Goal: Information Seeking & Learning: Compare options

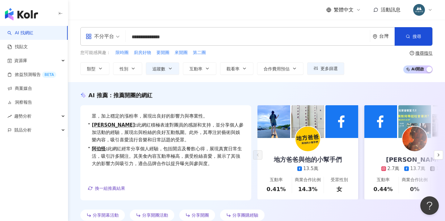
click at [192, 41] on input "**********" at bounding box center [247, 37] width 239 height 12
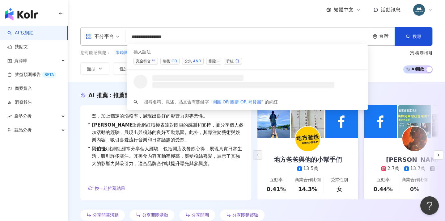
click at [174, 60] on div "OR" at bounding box center [175, 61] width 6 height 6
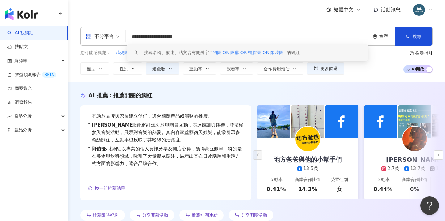
scroll to position [15, 0]
type input "**********"
click at [211, 88] on div "AI 推薦 ： 推薦開團的網紅 • 地方爸爸與他的小幫手們 : 該網紅專注於教育與家庭主題，內容涵蓋升學和親子互動，能有效吸引家庭受眾。其貼文互動率穩定，且涵…" at bounding box center [256, 156] width 377 height 148
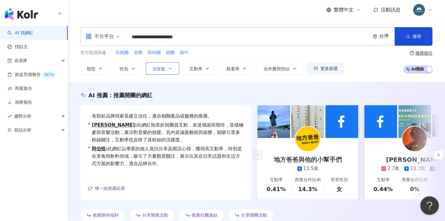
click at [170, 69] on icon "button" at bounding box center [170, 68] width 5 height 5
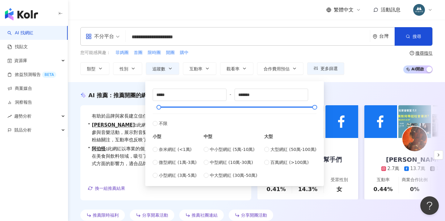
click at [350, 89] on div "AI 推薦 ： 推薦開團的網紅 • 地方爸爸與他的小幫手們 : 該網紅專注於教育與家庭主題，內容涵蓋升學和親子互動，能有效吸引家庭受眾。其貼文互動率穩定，且涵…" at bounding box center [256, 156] width 377 height 148
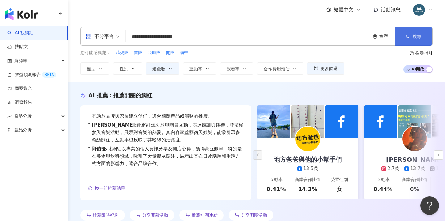
click at [407, 41] on button "搜尋" at bounding box center [414, 36] width 38 height 19
click at [224, 33] on input "**********" at bounding box center [247, 37] width 239 height 12
click at [211, 38] on input "**********" at bounding box center [247, 37] width 239 height 12
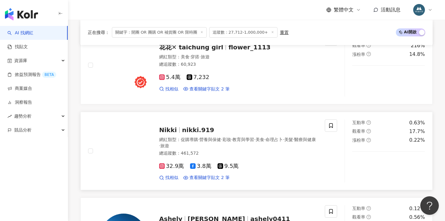
scroll to position [1015, 0]
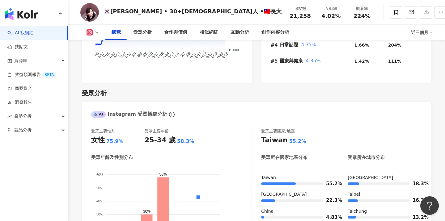
scroll to position [103, 0]
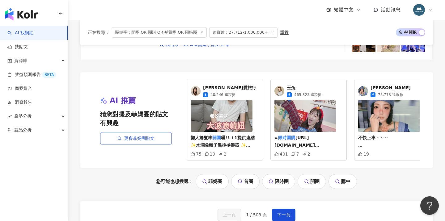
scroll to position [1231, 0]
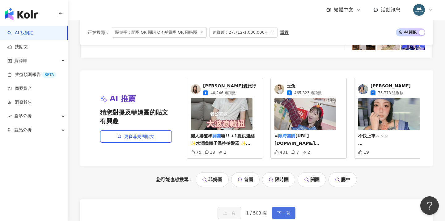
click at [281, 211] on span "下一頁" at bounding box center [283, 213] width 13 height 5
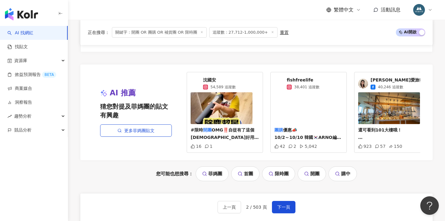
scroll to position [1273, 0]
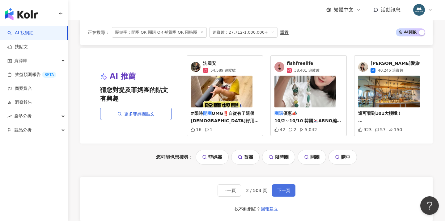
click at [282, 188] on span "下一頁" at bounding box center [283, 190] width 13 height 5
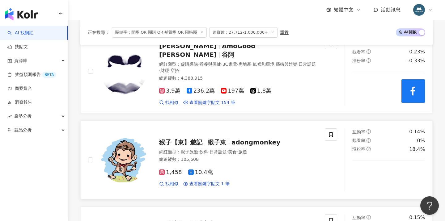
scroll to position [720, 0]
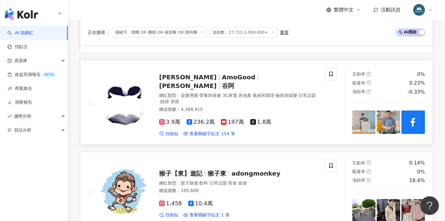
click at [222, 74] on span "AmoGood" at bounding box center [238, 77] width 33 height 7
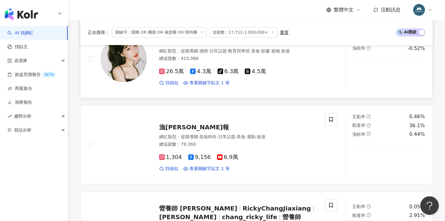
scroll to position [1138, 0]
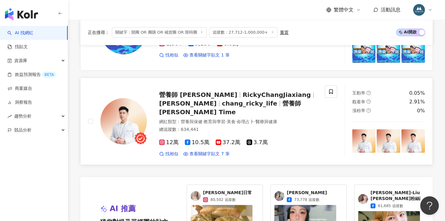
click at [222, 100] on span "chang_ricky_life" at bounding box center [249, 103] width 55 height 7
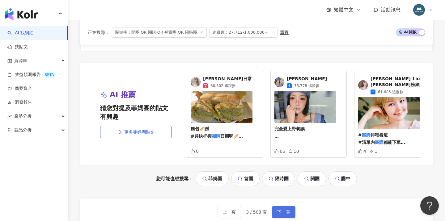
click at [289, 206] on button "下一頁" at bounding box center [284, 212] width 24 height 12
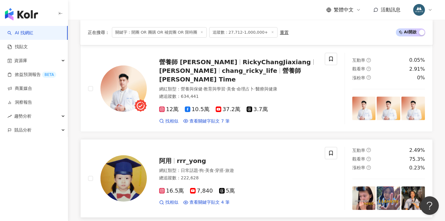
scroll to position [277, 0]
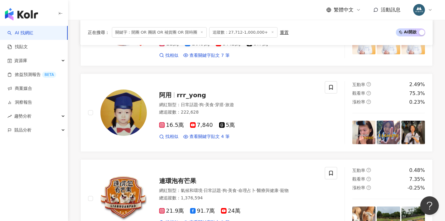
click at [212, 160] on link "連環泡有芒果 網紅類型 ： 氣候和環境 · 日常話題 · 狗 · 美食 · 命理占卜 · 醫療與健康 · 寵物 總追蹤數 ： 1,376,594 21.9萬 …" at bounding box center [256, 199] width 353 height 79
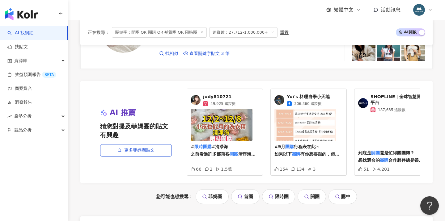
scroll to position [1296, 0]
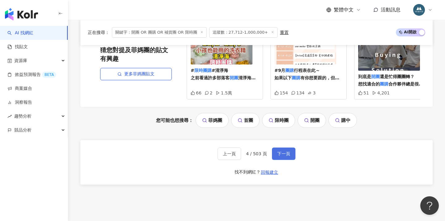
click at [277, 152] on span "下一頁" at bounding box center [283, 154] width 13 height 5
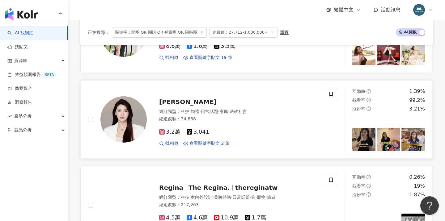
scroll to position [874, 0]
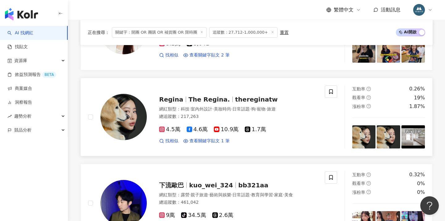
click at [200, 96] on span "The Regina." at bounding box center [209, 99] width 41 height 7
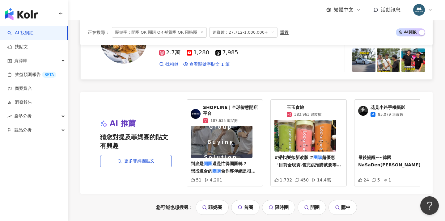
scroll to position [1260, 0]
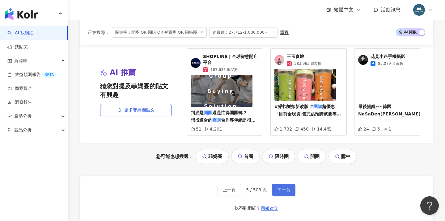
click at [284, 188] on span "下一頁" at bounding box center [283, 190] width 13 height 5
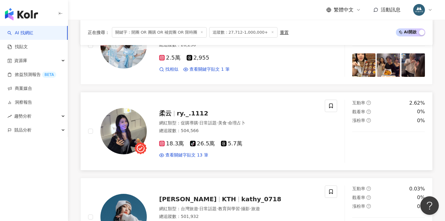
scroll to position [482, 0]
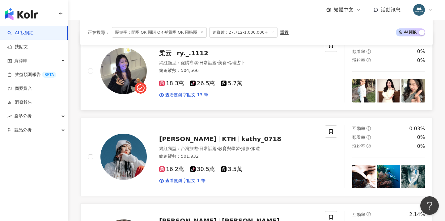
click at [171, 49] on span "柔云" at bounding box center [168, 52] width 18 height 7
click at [147, 70] on div "柔云 ry._.1112 網紅類型 ： 促購導購 · 日常話題 · 美食 · 命理占卜 總追蹤數 ： 504,566 18.3萬 tiktok-icon 26…" at bounding box center [232, 71] width 171 height 54
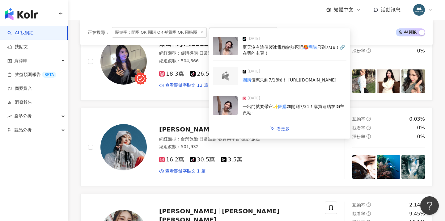
scroll to position [492, 0]
click at [278, 130] on span "看更多" at bounding box center [283, 128] width 13 height 5
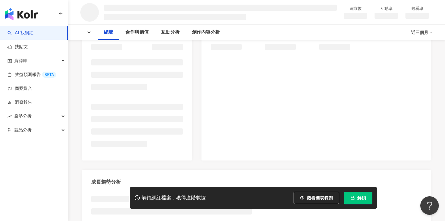
scroll to position [78, 0]
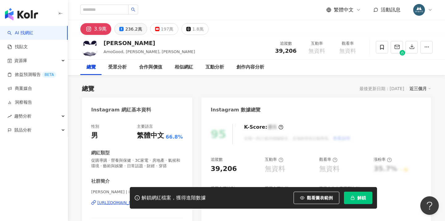
click at [128, 28] on div "236.2萬" at bounding box center [133, 29] width 17 height 9
click at [130, 31] on div "236.2萬" at bounding box center [133, 29] width 17 height 9
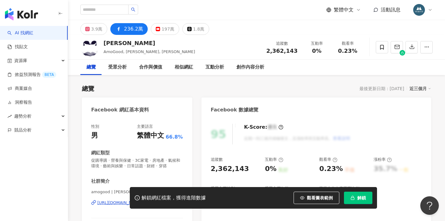
click at [134, 190] on div "amogood | [PERSON_NAME] | amogood [URL][DOMAIN_NAME]" at bounding box center [137, 208] width 92 height 36
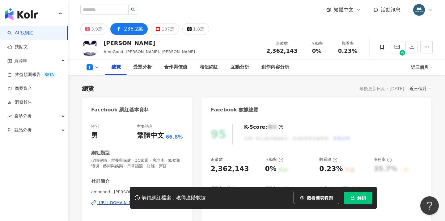
scroll to position [68, 0]
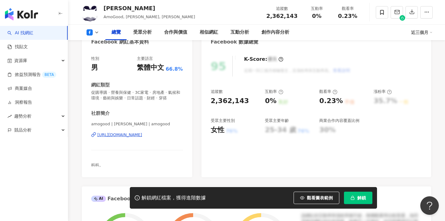
click at [139, 135] on div "https://www.facebook.com/1525959604282263" at bounding box center [119, 135] width 45 height 6
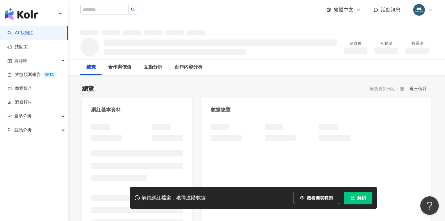
click at [358, 203] on button "解鎖" at bounding box center [358, 198] width 28 height 12
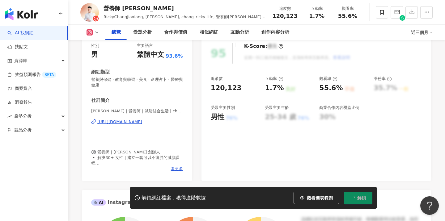
scroll to position [74, 0]
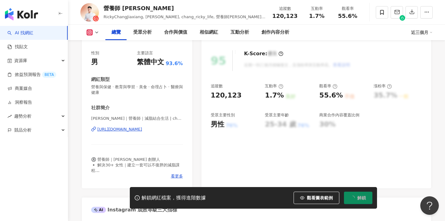
click at [142, 129] on div "https://www.instagram.com/chang_ricky_life/" at bounding box center [119, 130] width 45 height 6
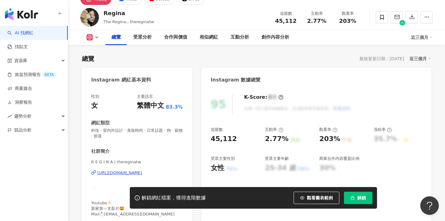
scroll to position [45, 0]
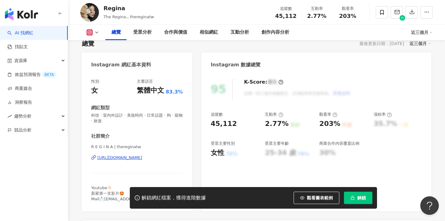
click at [135, 160] on div "[URL][DOMAIN_NAME]" at bounding box center [119, 158] width 45 height 6
click at [352, 201] on button "解鎖" at bounding box center [358, 198] width 28 height 12
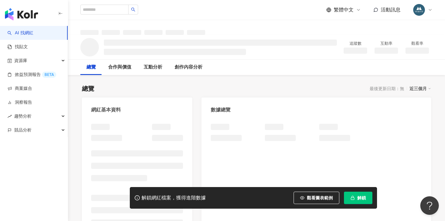
click at [358, 197] on span "解鎖" at bounding box center [362, 198] width 9 height 5
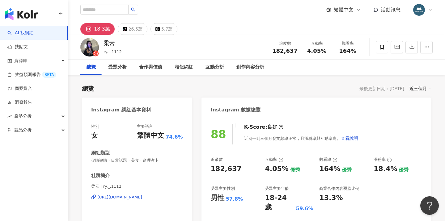
click at [119, 197] on div "https://www.instagram.com/ry._.1112/" at bounding box center [119, 198] width 45 height 6
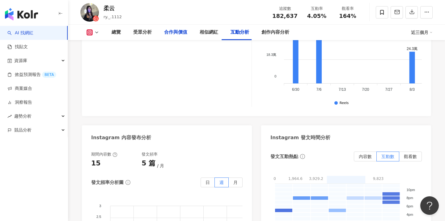
scroll to position [1462, 0]
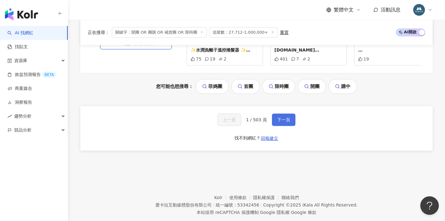
click at [280, 118] on span "下一頁" at bounding box center [283, 120] width 13 height 5
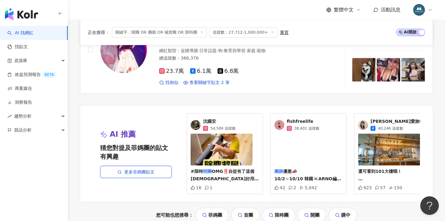
scroll to position [1248, 0]
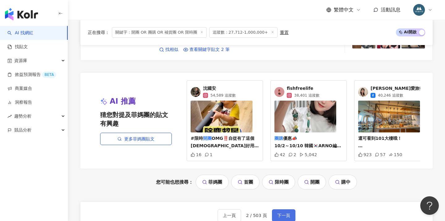
click at [281, 210] on button "下一頁" at bounding box center [284, 216] width 24 height 12
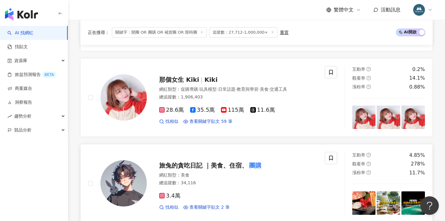
scroll to position [291, 0]
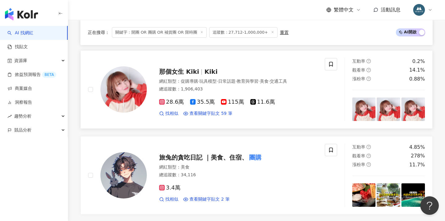
click at [193, 80] on span "促購導購" at bounding box center [189, 81] width 17 height 5
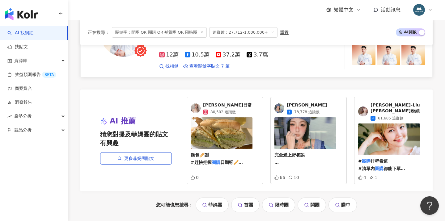
scroll to position [1321, 0]
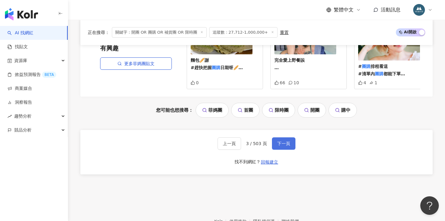
click at [281, 141] on span "下一頁" at bounding box center [283, 143] width 13 height 5
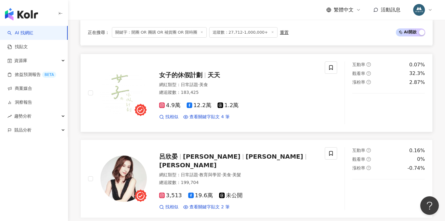
scroll to position [447, 0]
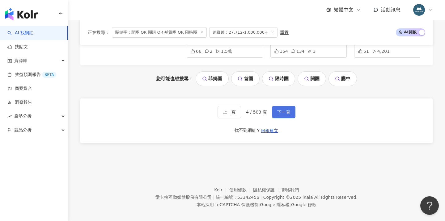
click at [282, 106] on button "下一頁" at bounding box center [284, 112] width 24 height 12
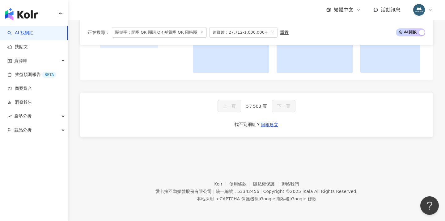
scroll to position [641, 0]
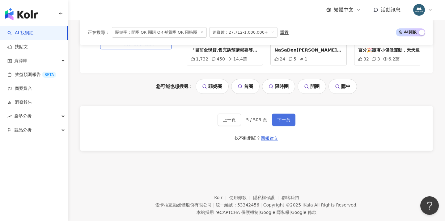
click at [282, 114] on button "下一頁" at bounding box center [284, 120] width 24 height 12
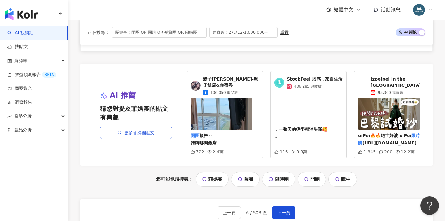
scroll to position [1266, 0]
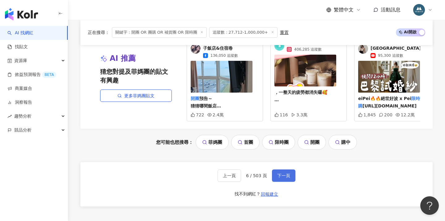
click at [287, 174] on span "下一頁" at bounding box center [283, 176] width 13 height 5
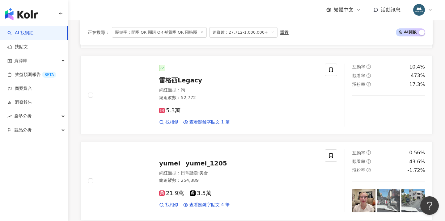
scroll to position [459, 0]
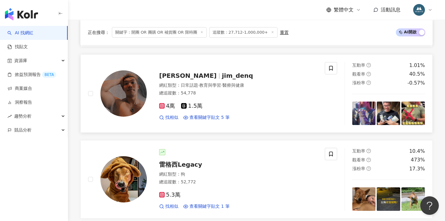
click at [189, 80] on div "Jim jim_denq 網紅類型 ： 日常話題 · 教育與學習 · 醫療與健康 總追蹤數 ： 54,778 4萬 1.5萬 找相似 查看關鍵字貼文 5 筆" at bounding box center [232, 93] width 171 height 54
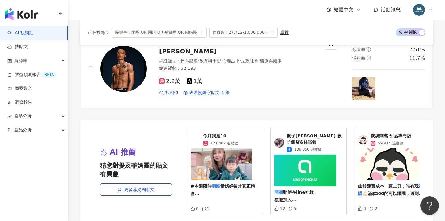
scroll to position [1323, 0]
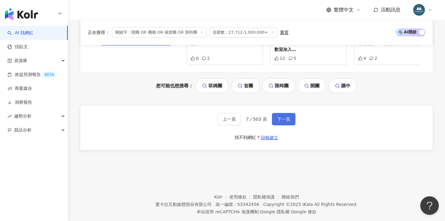
click at [280, 117] on span "下一頁" at bounding box center [283, 119] width 13 height 5
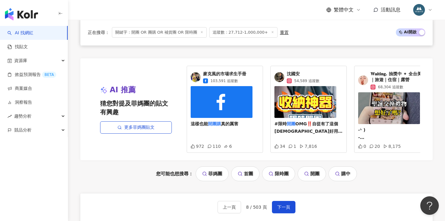
scroll to position [1293, 0]
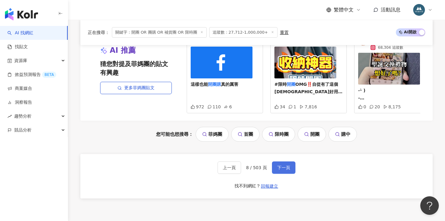
click at [278, 162] on button "下一頁" at bounding box center [284, 168] width 24 height 12
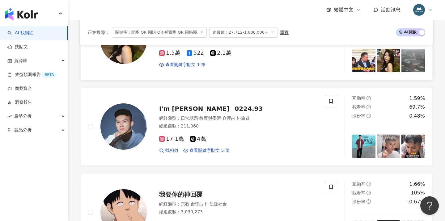
scroll to position [274, 0]
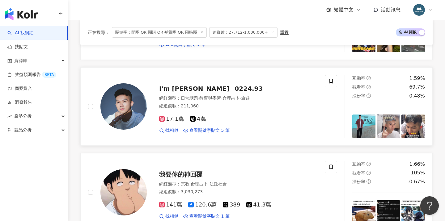
click at [184, 89] on span "I'm Tom" at bounding box center [196, 88] width 75 height 7
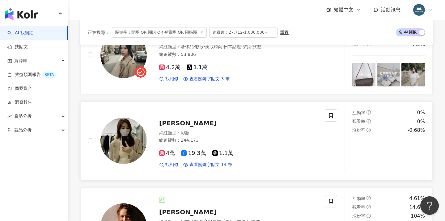
scroll to position [594, 0]
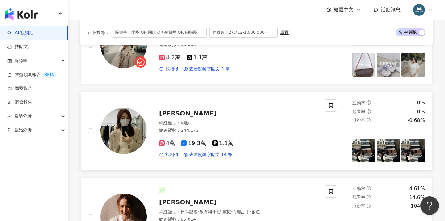
click at [200, 129] on div "總追蹤數 ： 244,173" at bounding box center [238, 131] width 158 height 6
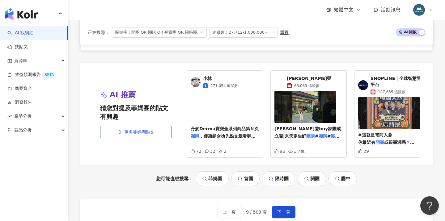
scroll to position [1255, 0]
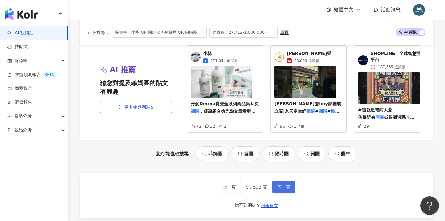
click at [277, 181] on button "下一頁" at bounding box center [284, 187] width 24 height 12
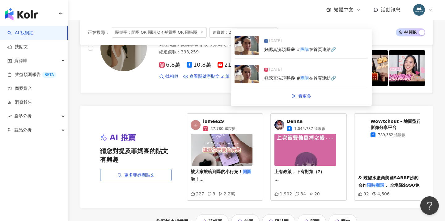
scroll to position [1323, 0]
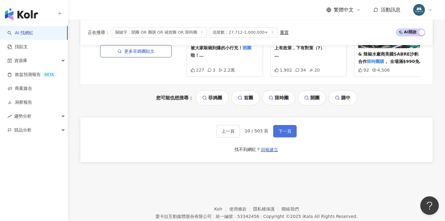
click at [286, 129] on span "下一頁" at bounding box center [285, 131] width 13 height 5
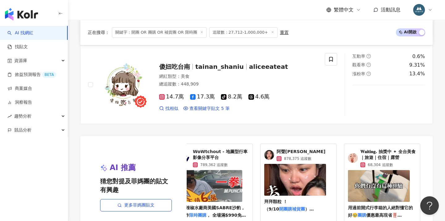
scroll to position [1330, 0]
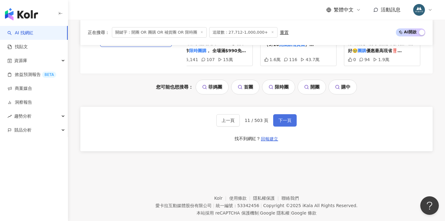
click at [288, 114] on button "下一頁" at bounding box center [285, 120] width 24 height 12
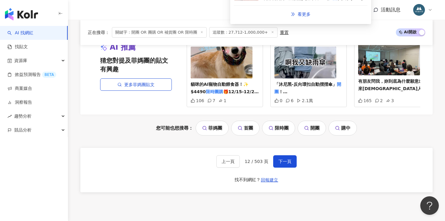
scroll to position [1281, 0]
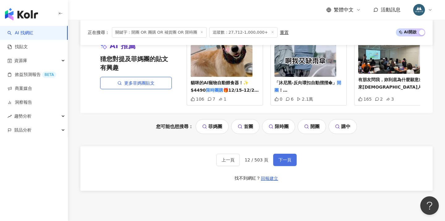
click at [284, 158] on span "下一頁" at bounding box center [285, 160] width 13 height 5
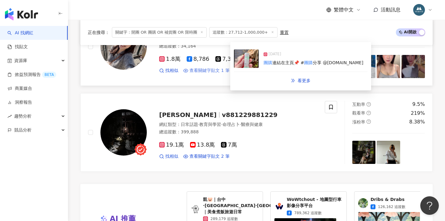
scroll to position [1131, 0]
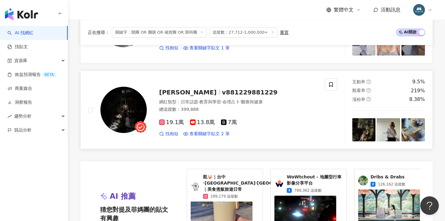
click at [222, 89] on span "v881229881229" at bounding box center [250, 92] width 56 height 7
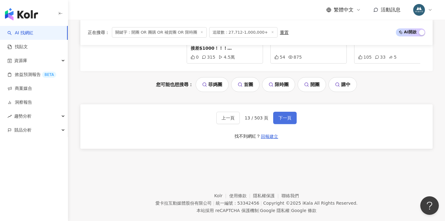
click at [284, 112] on button "下一頁" at bounding box center [285, 118] width 24 height 12
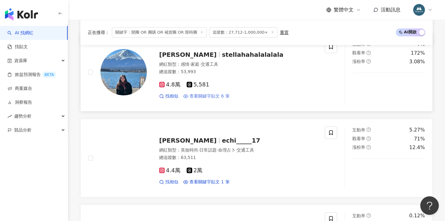
scroll to position [610, 0]
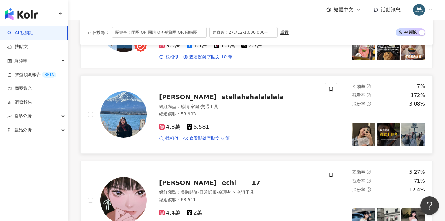
click at [187, 104] on span "感情" at bounding box center [185, 106] width 9 height 5
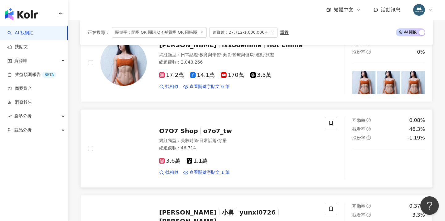
scroll to position [813, 0]
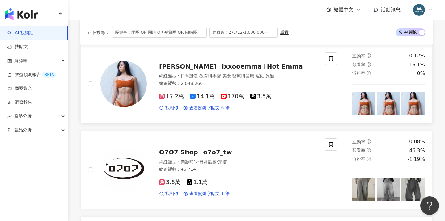
click at [184, 69] on div "艾瑪EMMA lxxooemma Hot Emma 網紅類型 ： 日常話題 · 教育與學習 · 美食 · 醫療與健康 · 運動 · 旅遊 總追蹤數 ： 2,0…" at bounding box center [232, 84] width 171 height 54
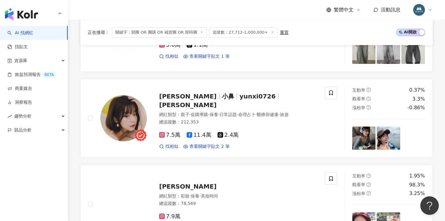
scroll to position [951, 0]
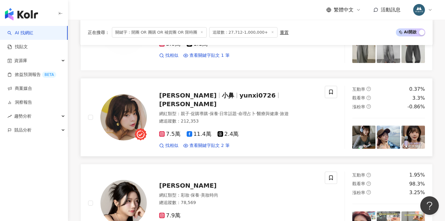
click at [198, 101] on div "葉倩宇 小鼻 yunxi0726 葉芸希" at bounding box center [238, 99] width 158 height 17
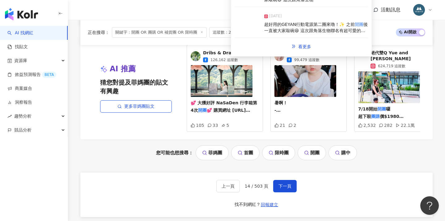
scroll to position [1295, 0]
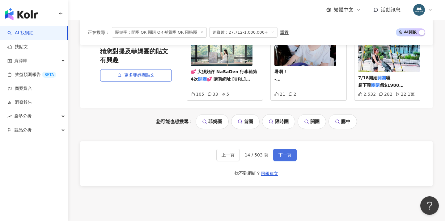
click at [284, 153] on span "下一頁" at bounding box center [285, 155] width 13 height 5
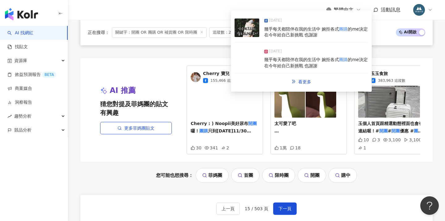
scroll to position [1351, 0]
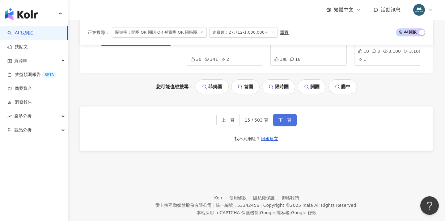
click at [284, 114] on button "下一頁" at bounding box center [285, 120] width 24 height 12
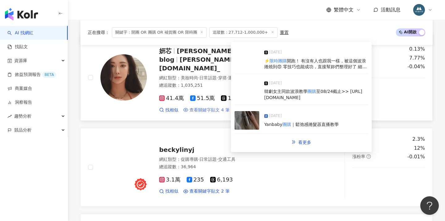
scroll to position [178, 0]
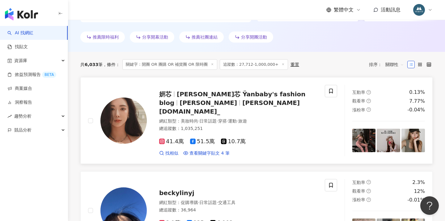
click at [201, 96] on span "妍芯 Ÿanbaby's fashion blog" at bounding box center [232, 99] width 147 height 16
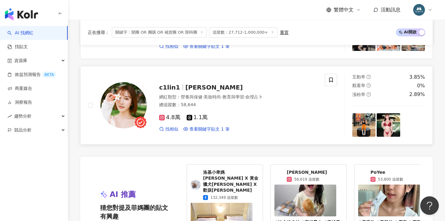
scroll to position [1151, 0]
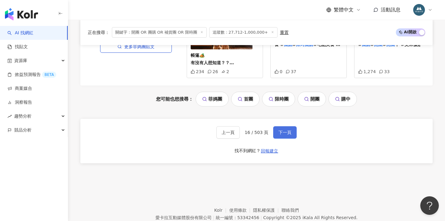
click at [284, 130] on span "下一頁" at bounding box center [285, 132] width 13 height 5
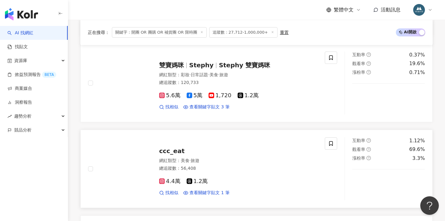
scroll to position [298, 0]
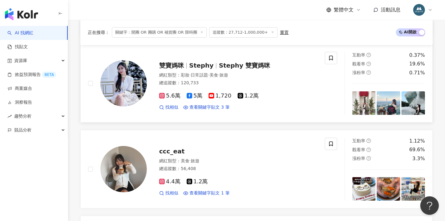
click at [211, 102] on div "5.6萬 5萬 1,720 1.2萬 找相似 查看關鍵字貼文 3 筆" at bounding box center [238, 99] width 158 height 23
click at [85, 99] on div "雙寶媽咪 Stephy Stephy 雙寶媽咪 網紅類型 ： 彩妝 · 日常話題 · 美食 · 旅遊 總追蹤數 ： 120,733 5.6萬 5萬 1,720…" at bounding box center [213, 83] width 264 height 63
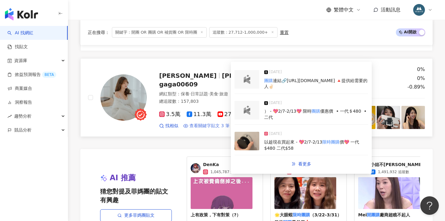
scroll to position [1242, 0]
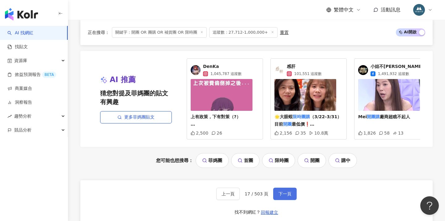
click at [277, 190] on button "下一頁" at bounding box center [285, 194] width 24 height 12
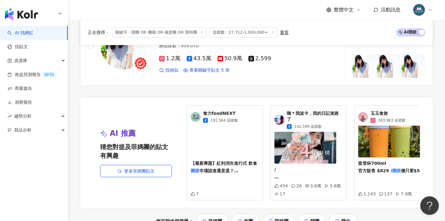
scroll to position [1328, 0]
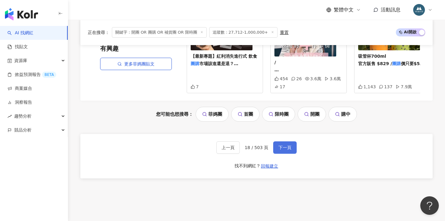
click at [288, 145] on span "下一頁" at bounding box center [285, 147] width 13 height 5
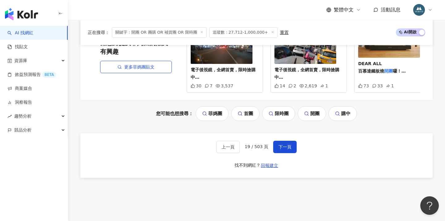
scroll to position [1312, 0]
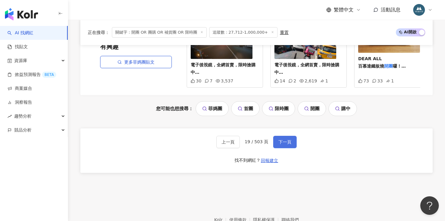
click at [283, 140] on span "下一頁" at bounding box center [285, 142] width 13 height 5
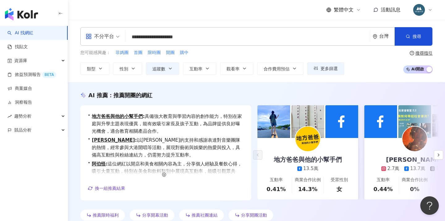
scroll to position [0, 0]
click at [109, 0] on div "繁體中文 活動訊息" at bounding box center [256, 10] width 353 height 20
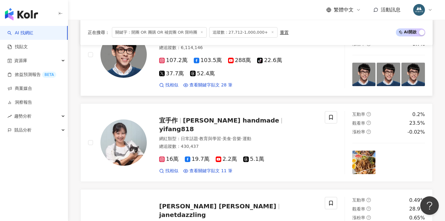
scroll to position [946, 0]
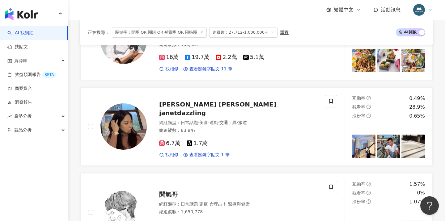
click at [155, 13] on div "繁體中文 活動訊息" at bounding box center [256, 10] width 353 height 20
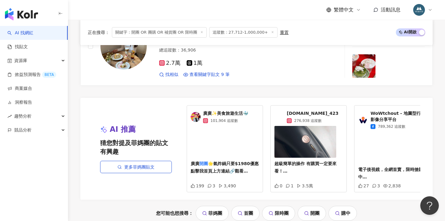
scroll to position [1234, 0]
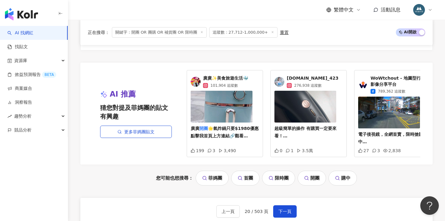
click at [273, 17] on div "繁體中文 活動訊息" at bounding box center [256, 10] width 353 height 20
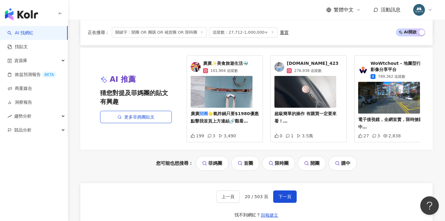
scroll to position [1250, 0]
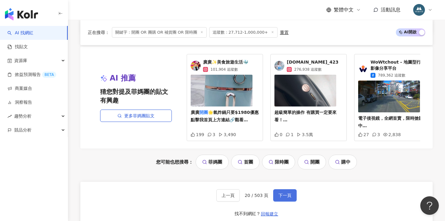
click at [284, 194] on span "下一頁" at bounding box center [285, 195] width 13 height 5
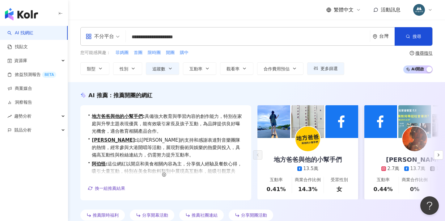
scroll to position [0, 0]
click at [109, 0] on div "繁體中文 活動訊息" at bounding box center [256, 10] width 353 height 20
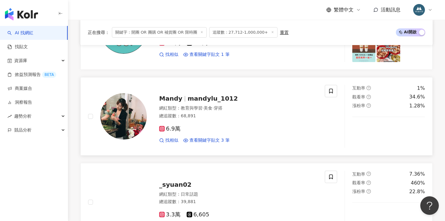
scroll to position [541, 0]
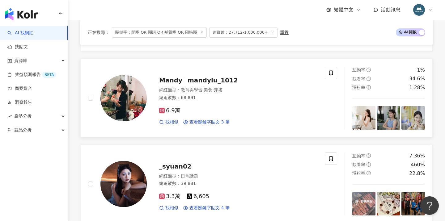
click at [192, 83] on div "Mandy mandylu_1012" at bounding box center [238, 80] width 158 height 9
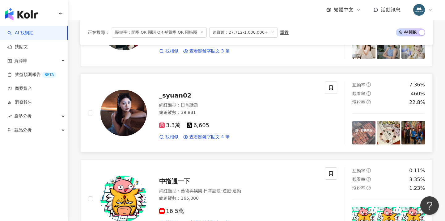
scroll to position [692, 0]
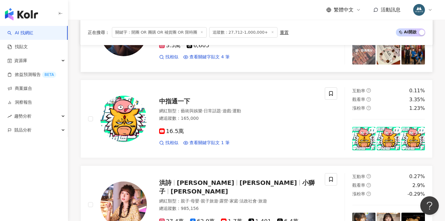
click at [185, 145] on div "中指通一下 網紅類型 ： 藝術與娛樂 · 日常話題 · 遊戲 · 運動 總追蹤數 ： 165,000 16.5萬 找相似 查看關鍵字貼文 1 筆" at bounding box center [206, 119] width 237 height 63
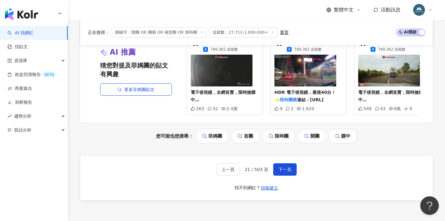
scroll to position [1328, 0]
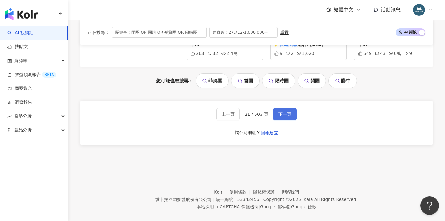
drag, startPoint x: 289, startPoint y: 106, endPoint x: 284, endPoint y: 106, distance: 5.0
click at [289, 112] on span "下一頁" at bounding box center [285, 114] width 13 height 5
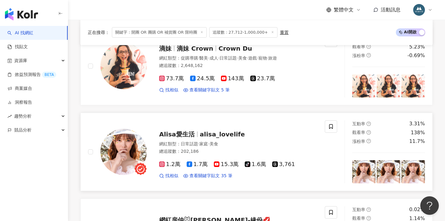
scroll to position [769, 0]
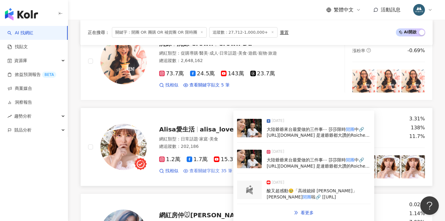
click at [206, 168] on span "查看關鍵字貼文 35 筆" at bounding box center [211, 171] width 43 height 6
click at [203, 181] on div "登入時效已逾期，請重新登入 請重新登入繼續使用 Kolr 服務。 重新登入" at bounding box center [222, 110] width 445 height 221
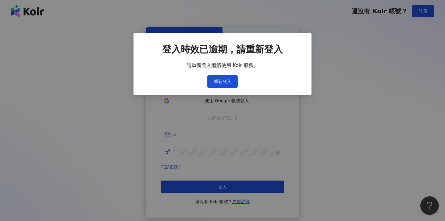
click at [224, 80] on div "登入時效已逾期，請重新登入 請重新登入繼續使用 Kolr 服務。 重新登入" at bounding box center [222, 110] width 445 height 221
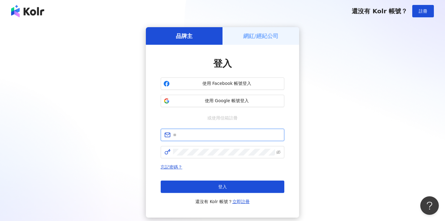
type input "**********"
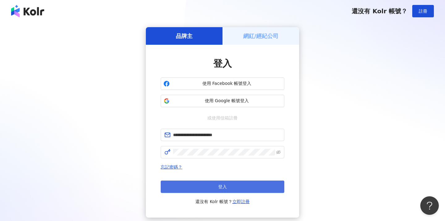
click at [223, 190] on button "登入" at bounding box center [223, 187] width 124 height 12
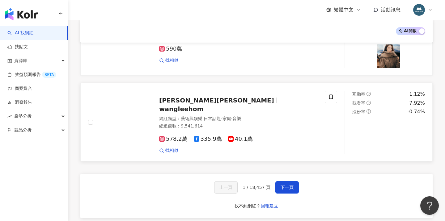
scroll to position [967, 0]
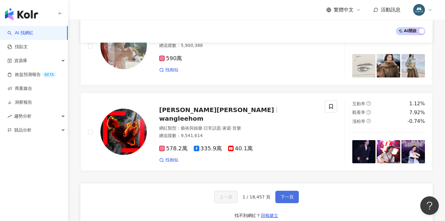
click at [284, 191] on button "下一頁" at bounding box center [288, 197] width 24 height 12
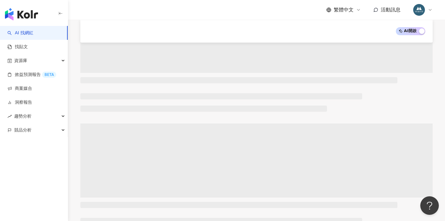
scroll to position [68, 0]
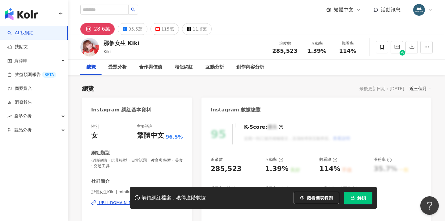
click at [355, 198] on icon "button" at bounding box center [353, 198] width 4 height 4
click at [359, 194] on button "解鎖" at bounding box center [358, 198] width 28 height 12
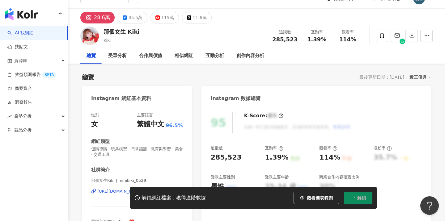
drag, startPoint x: 358, startPoint y: 199, endPoint x: 317, endPoint y: 175, distance: 47.1
click at [358, 199] on span "解鎖" at bounding box center [362, 198] width 9 height 5
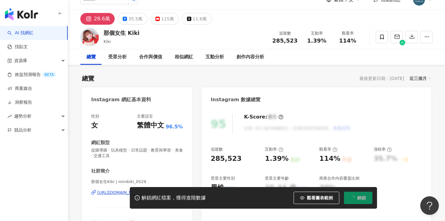
scroll to position [9, 0]
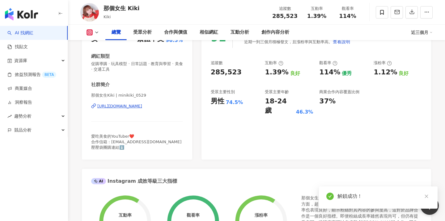
scroll to position [90, 0]
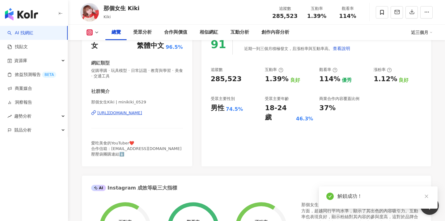
drag, startPoint x: 154, startPoint y: 114, endPoint x: 158, endPoint y: 113, distance: 3.8
click at [142, 114] on div "https://www.instagram.com/minikiki_0529/" at bounding box center [119, 113] width 45 height 6
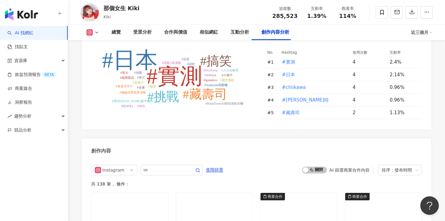
scroll to position [1816, 0]
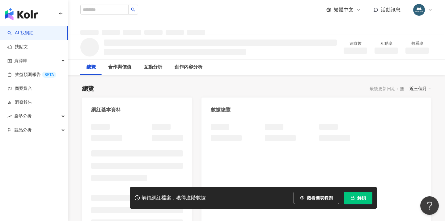
click at [354, 197] on icon "button" at bounding box center [353, 197] width 2 height 2
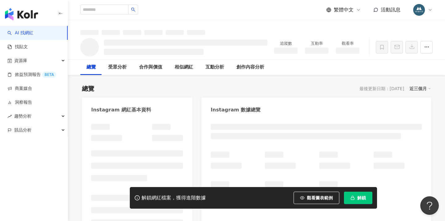
click at [215, 86] on div "總覽 最後更新日期：2025/9/18 近三個月" at bounding box center [257, 88] width 350 height 9
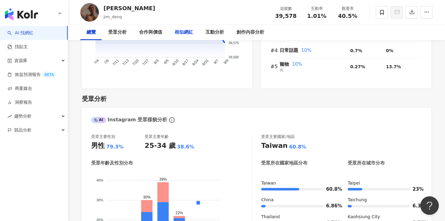
scroll to position [8, 0]
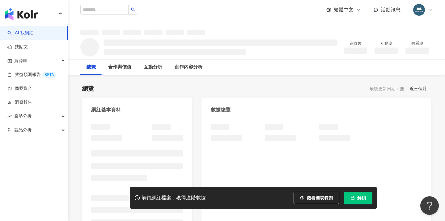
click at [356, 200] on button "解鎖" at bounding box center [358, 198] width 28 height 12
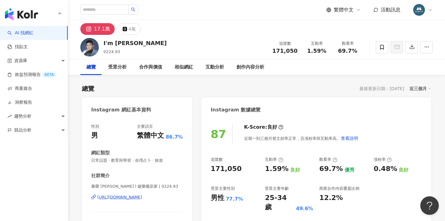
click at [255, 91] on div "總覽 最後更新日期：2025/9/25 近三個月" at bounding box center [257, 88] width 350 height 9
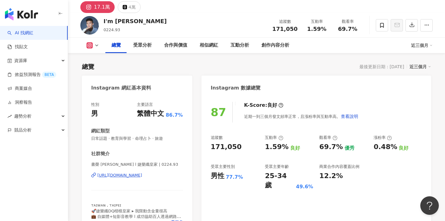
scroll to position [68, 0]
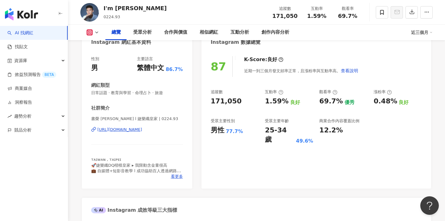
click at [141, 129] on div "https://www.instagram.com/0224.93/" at bounding box center [119, 130] width 45 height 6
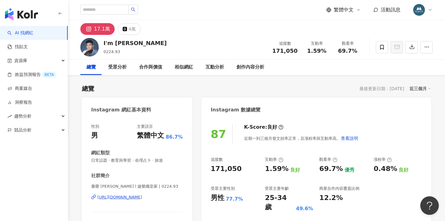
scroll to position [0, 0]
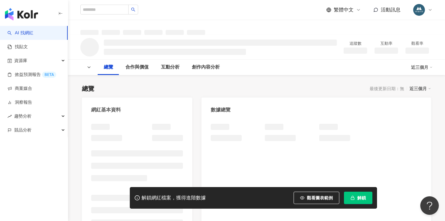
click at [358, 197] on button "解鎖" at bounding box center [358, 198] width 28 height 12
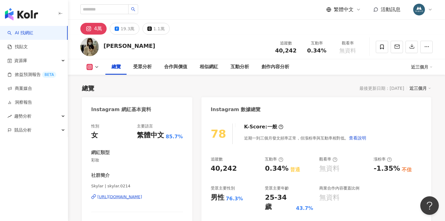
click at [165, 85] on div "總覽 最後更新日期：[DATE] 近三個月" at bounding box center [257, 88] width 350 height 9
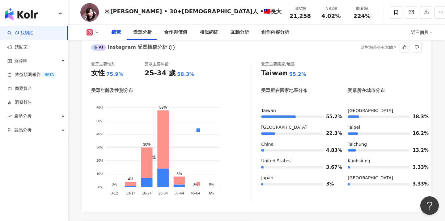
scroll to position [397, 0]
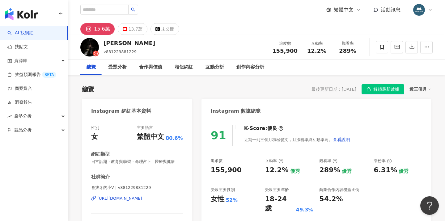
click at [191, 47] on div "[PERSON_NAME] v881229881229 追蹤數 155,900 互動率 12.2% 觀看率 289%" at bounding box center [256, 47] width 377 height 24
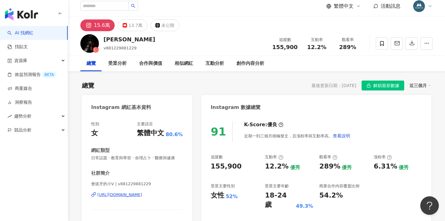
scroll to position [13, 0]
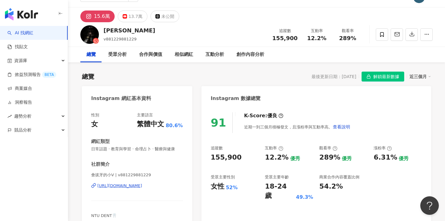
click at [137, 187] on div "[URL][DOMAIN_NAME]" at bounding box center [119, 186] width 45 height 6
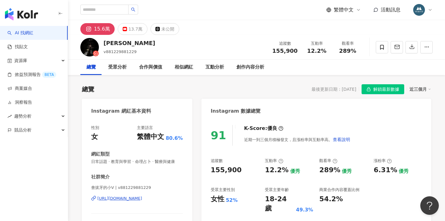
scroll to position [0, 0]
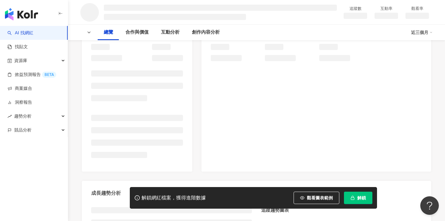
scroll to position [91, 0]
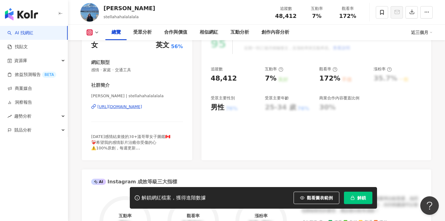
click at [363, 200] on span "解鎖" at bounding box center [362, 198] width 9 height 5
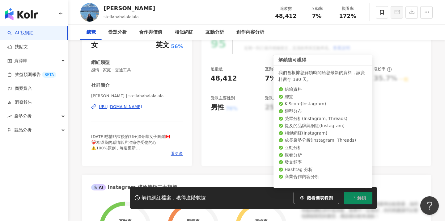
click at [362, 202] on button "解鎖" at bounding box center [358, 198] width 28 height 12
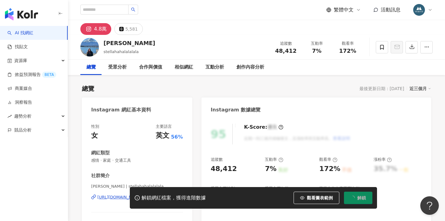
click at [329, 126] on div "K-Score : 優良 近期一到三個月積極發文，且漲粉率與互動率高。 查看說明" at bounding box center [294, 134] width 113 height 21
click at [262, 90] on div "總覽 最後更新日期：2025/9/25 近三個月" at bounding box center [257, 88] width 350 height 9
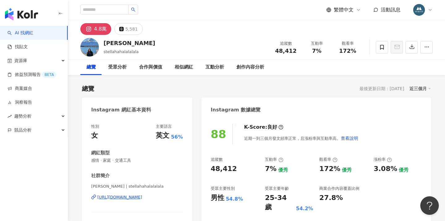
click at [130, 196] on div "https://www.instagram.com/stellahahalalalala/" at bounding box center [119, 198] width 45 height 6
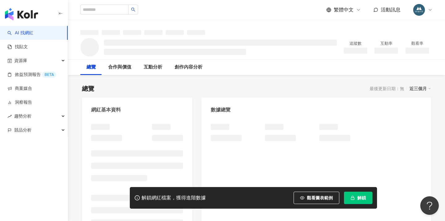
click at [354, 196] on span "button" at bounding box center [353, 198] width 4 height 5
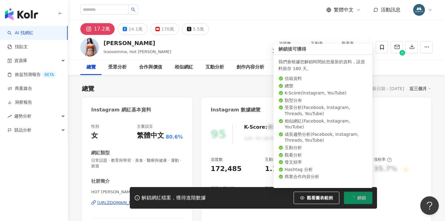
drag, startPoint x: 256, startPoint y: 77, endPoint x: 131, endPoint y: 178, distance: 160.8
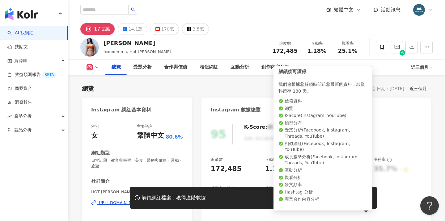
scroll to position [35, 0]
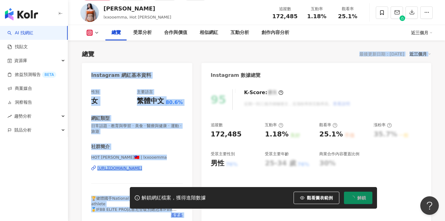
drag, startPoint x: 149, startPoint y: 173, endPoint x: 144, endPoint y: 166, distance: 7.9
click at [149, 173] on div "HOT [PERSON_NAME]🇹🇼 | lxxooemma [URL][DOMAIN_NAME]" at bounding box center [137, 173] width 92 height 36
click at [144, 166] on div "HOT [PERSON_NAME]🇹🇼 | lxxooemma [URL][DOMAIN_NAME]" at bounding box center [137, 173] width 92 height 36
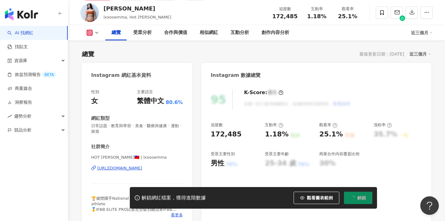
scroll to position [46, 0]
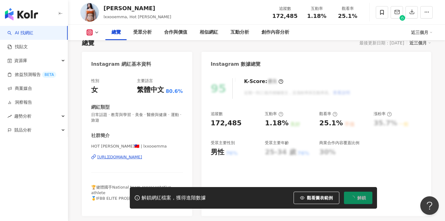
click at [143, 169] on div "HOT [PERSON_NAME]🇹🇼 | lxxooemma [URL][DOMAIN_NAME]" at bounding box center [137, 162] width 92 height 36
click at [133, 156] on div "[URL][DOMAIN_NAME]" at bounding box center [119, 158] width 45 height 6
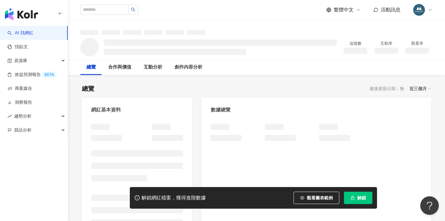
click at [354, 199] on icon "button" at bounding box center [353, 198] width 4 height 4
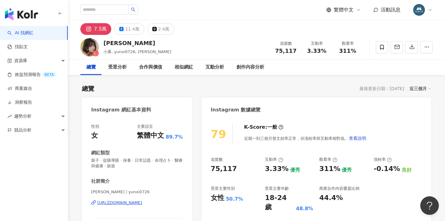
click at [141, 201] on div "[URL][DOMAIN_NAME]" at bounding box center [119, 203] width 45 height 6
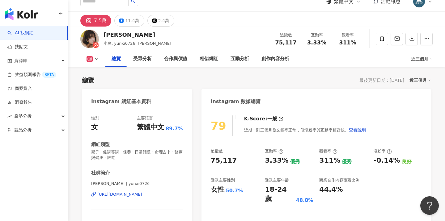
scroll to position [247, 0]
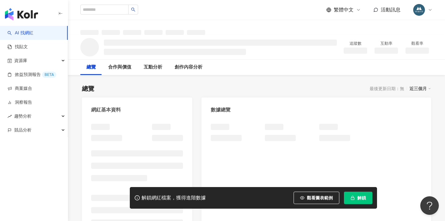
scroll to position [35, 0]
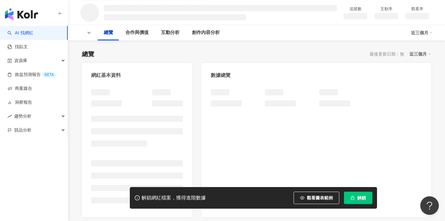
click at [362, 200] on span "解鎖" at bounding box center [362, 198] width 9 height 5
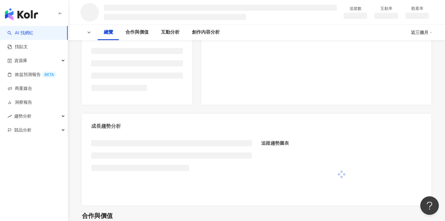
scroll to position [99, 0]
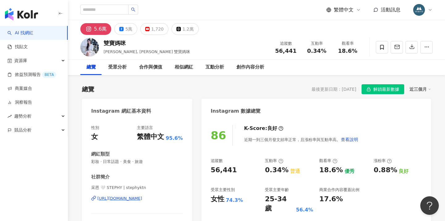
click at [126, 198] on div "https://www.instagram.com/stephyktn/" at bounding box center [119, 199] width 45 height 6
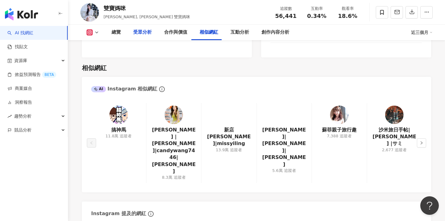
scroll to position [997, 0]
click at [422, 141] on icon "right" at bounding box center [422, 143] width 4 height 4
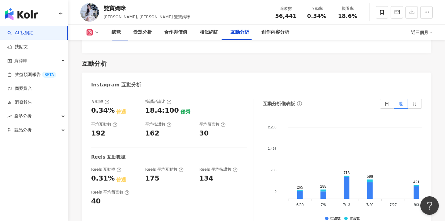
scroll to position [850, 0]
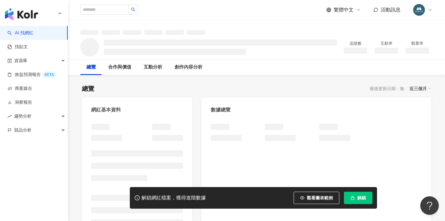
click at [360, 204] on button "解鎖" at bounding box center [358, 198] width 28 height 12
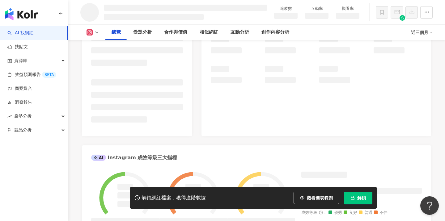
scroll to position [103, 0]
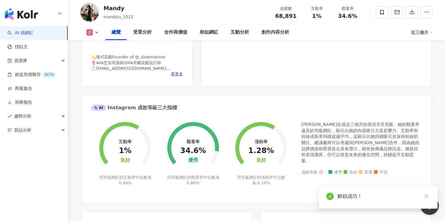
scroll to position [410, 0]
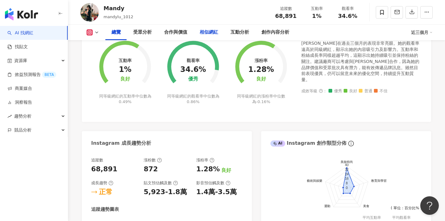
scroll to position [102, 0]
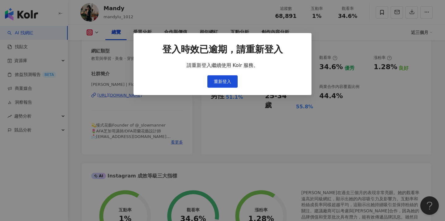
drag, startPoint x: 217, startPoint y: 79, endPoint x: 232, endPoint y: 14, distance: 67.5
click at [217, 79] on div "登入時效已逾期，請重新登入 請重新登入繼續使用 Kolr 服務。 重新登入" at bounding box center [222, 110] width 445 height 221
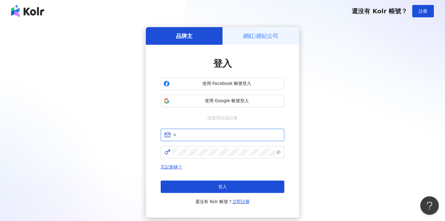
type input "**********"
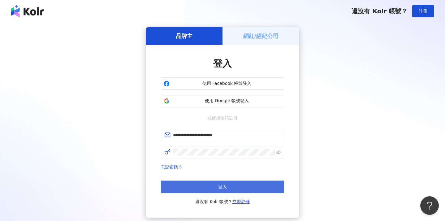
click at [220, 188] on span "登入" at bounding box center [222, 187] width 9 height 5
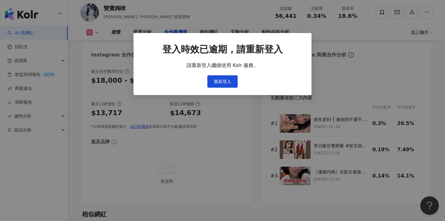
click at [226, 87] on div "登入時效已逾期，請重新登入 請重新登入繼續使用 Kolr 服務。 重新登入" at bounding box center [222, 110] width 445 height 221
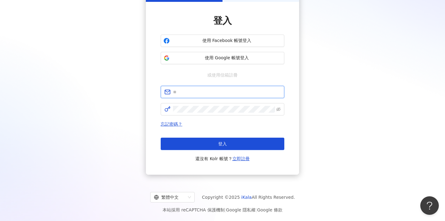
scroll to position [119, 0]
type input "**********"
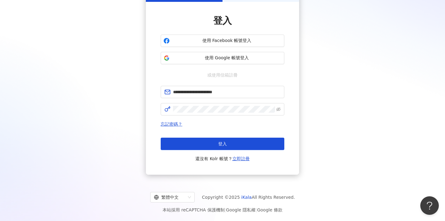
click at [220, 178] on html "**********" at bounding box center [222, 67] width 445 height 221
drag, startPoint x: 216, startPoint y: 104, endPoint x: 225, endPoint y: 188, distance: 84.9
click at [225, 178] on html "**********" at bounding box center [222, 67] width 445 height 221
click at [218, 145] on span "登入" at bounding box center [222, 144] width 9 height 5
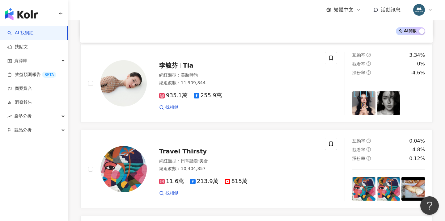
scroll to position [478, 0]
